Goal: Information Seeking & Learning: Understand process/instructions

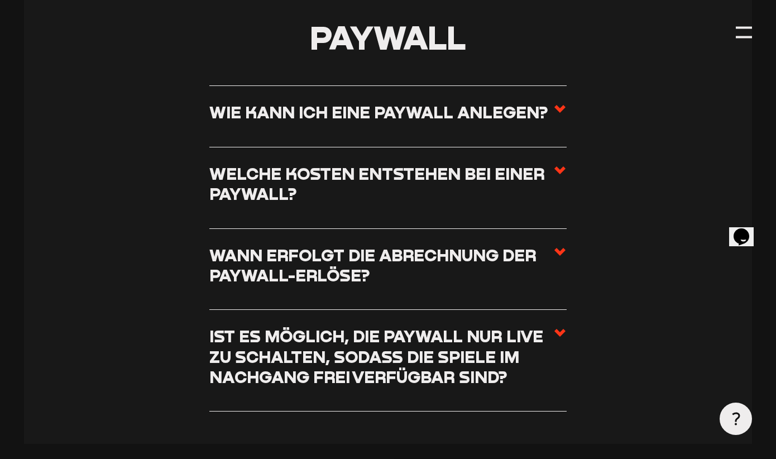
scroll to position [4267, 0]
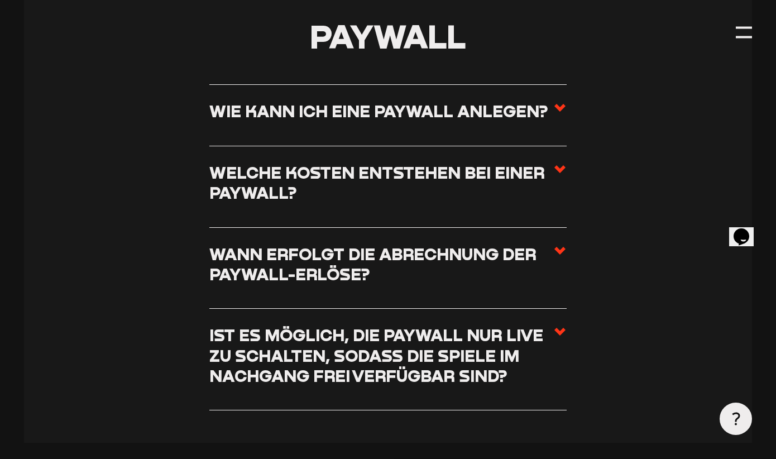
click at [458, 169] on h3 "Welche Kosten entstehen bei einer Paywall?" at bounding box center [381, 182] width 344 height 40
click at [0, 0] on input "Welche Kosten entstehen bei einer Paywall?" at bounding box center [0, 0] width 0 height 0
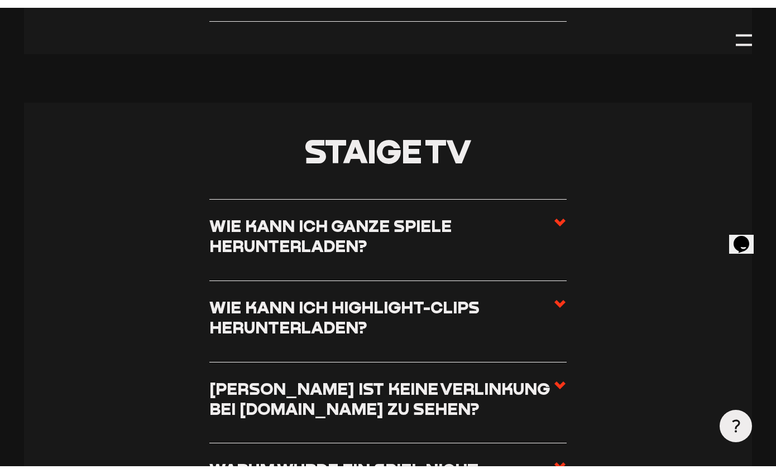
scroll to position [4794, 0]
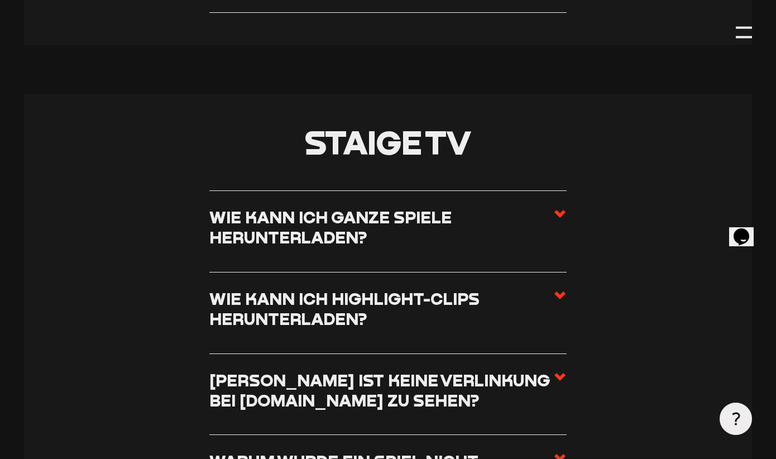
click at [555, 210] on use at bounding box center [559, 214] width 11 height 8
click at [0, 0] on input "Wie kann ich ganze Spiele herunterladen?" at bounding box center [0, 0] width 0 height 0
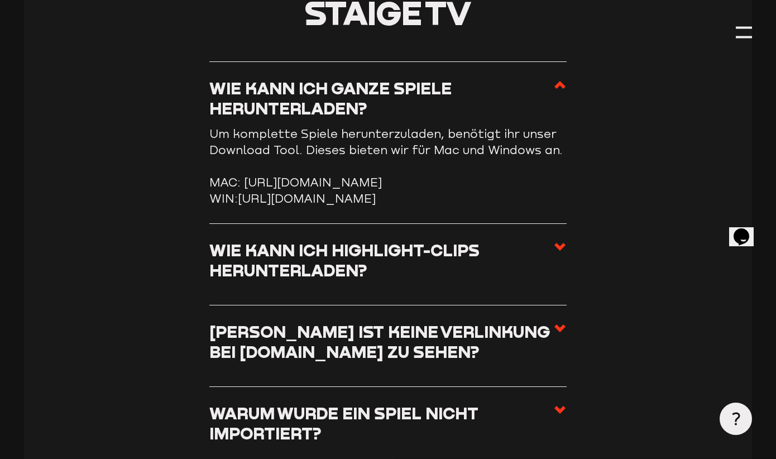
drag, startPoint x: 488, startPoint y: 219, endPoint x: 183, endPoint y: 123, distance: 320.6
click at [183, 123] on section "Staige TV Wie kann ich ganze Spiele herunterladen? Um komplette Spiele herunter…" at bounding box center [387, 435] width 727 height 943
click at [487, 207] on li "WIN: [URL][DOMAIN_NAME]" at bounding box center [388, 199] width 358 height 16
drag, startPoint x: 491, startPoint y: 216, endPoint x: 204, endPoint y: 171, distance: 290.9
click at [204, 171] on section "Staige TV Wie kann ich ganze Spiele herunterladen? Um komplette Spiele herunter…" at bounding box center [387, 435] width 727 height 943
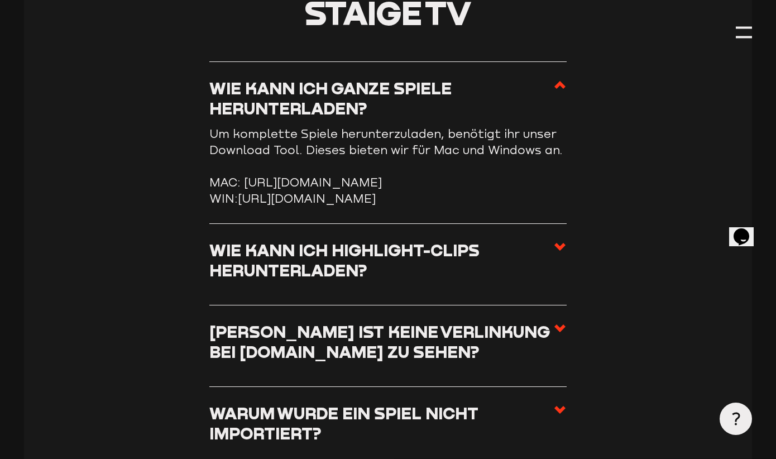
copy ul "MAC: [URL][DOMAIN_NAME] WIN: [URL][DOMAIN_NAME]"
click at [212, 249] on li "Wie kann ich Highlight-Clips herunterladen? Aktuell ist das Downloaden der High…" at bounding box center [388, 265] width 358 height 82
click at [238, 205] on link "[URL][DOMAIN_NAME]" at bounding box center [307, 198] width 138 height 14
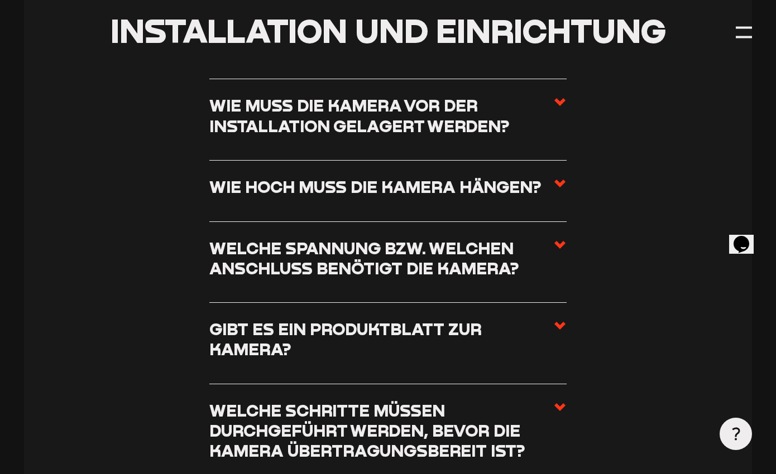
scroll to position [647, 0]
